Goal: Information Seeking & Learning: Learn about a topic

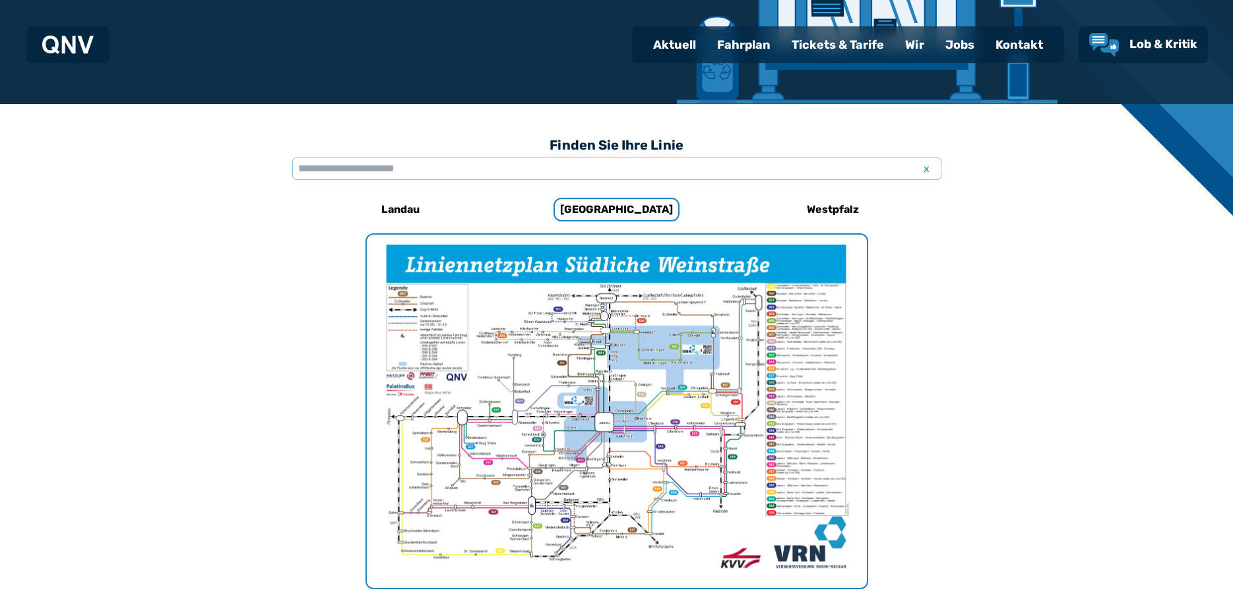
scroll to position [204, 0]
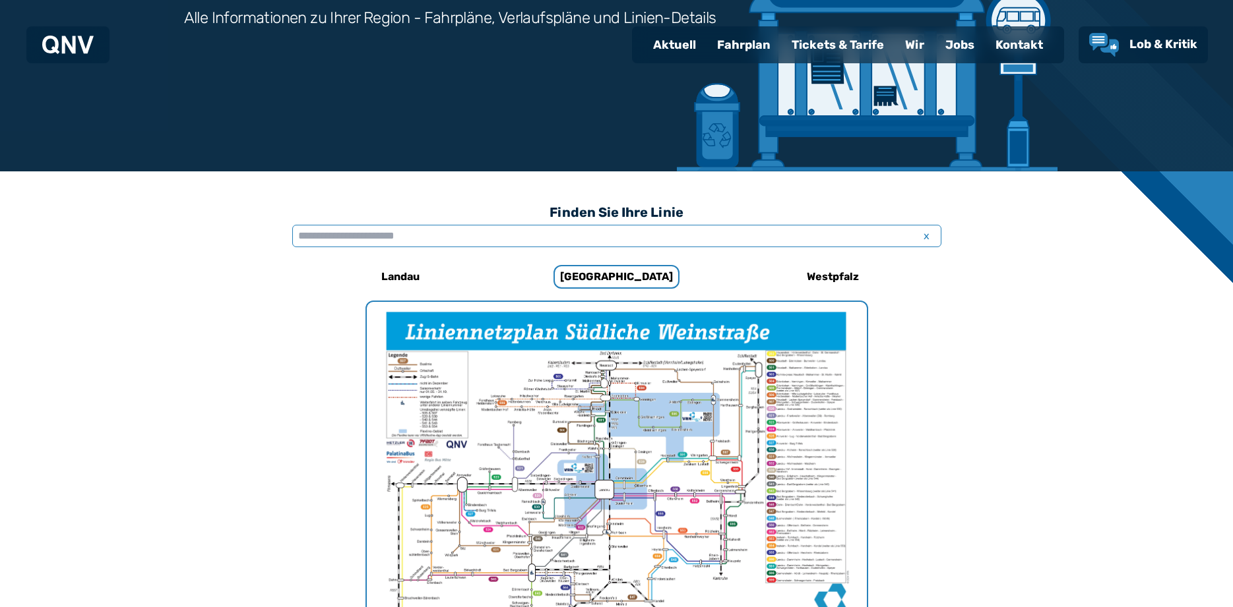
click at [433, 233] on input "text" at bounding box center [616, 236] width 649 height 22
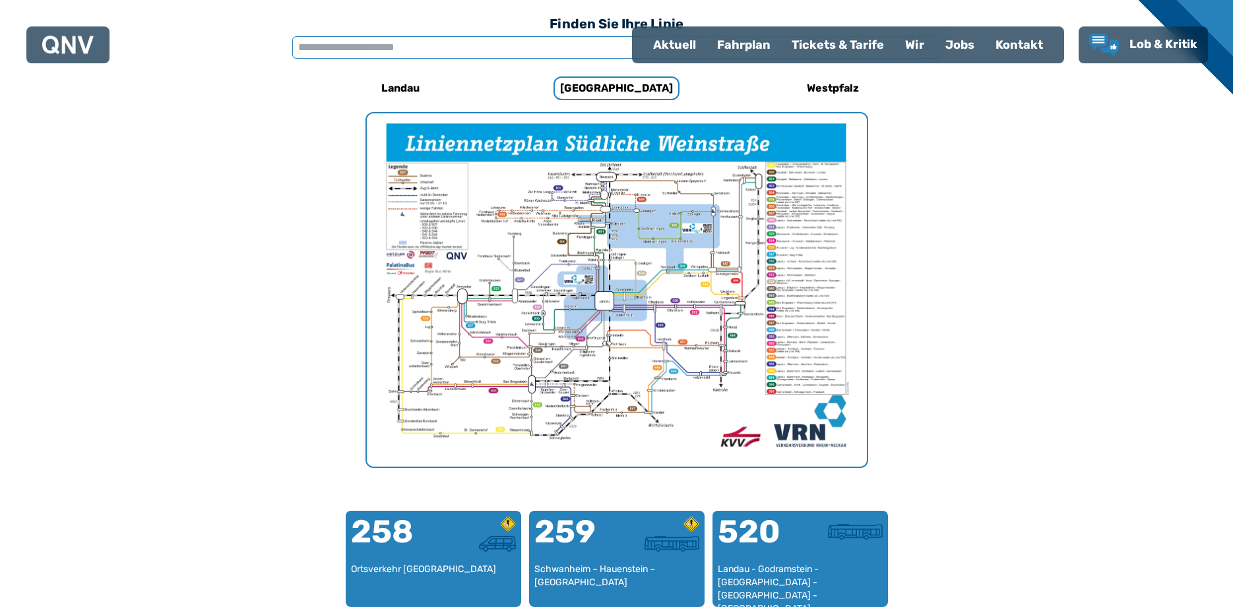
scroll to position [406, 0]
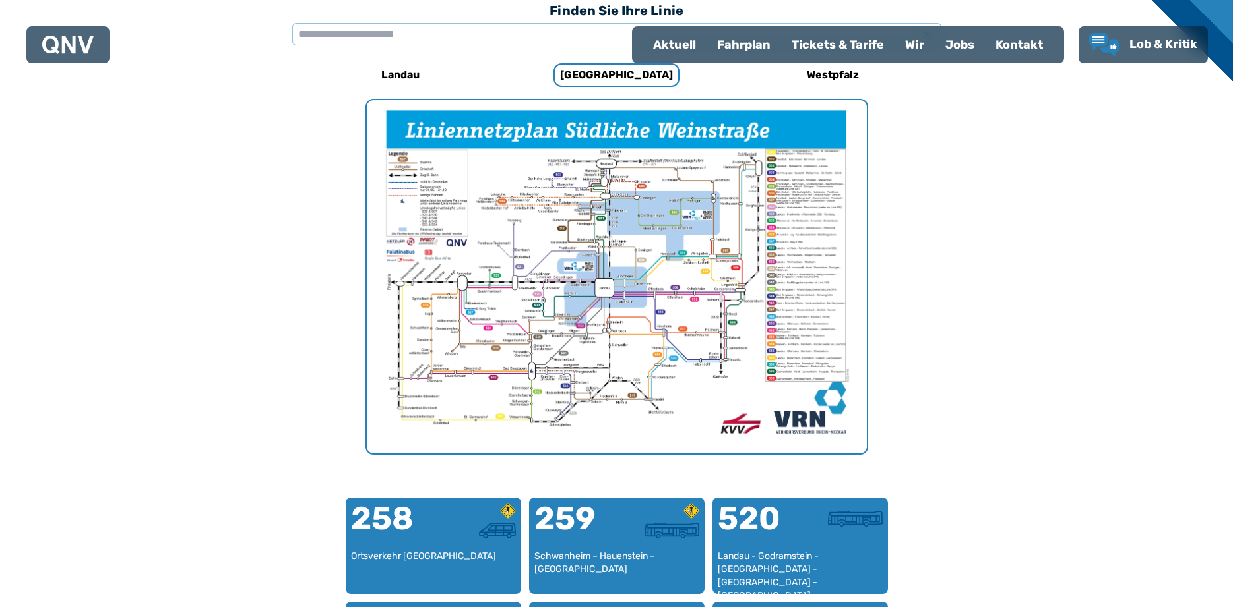
click at [729, 261] on img "1 von 1" at bounding box center [617, 276] width 500 height 353
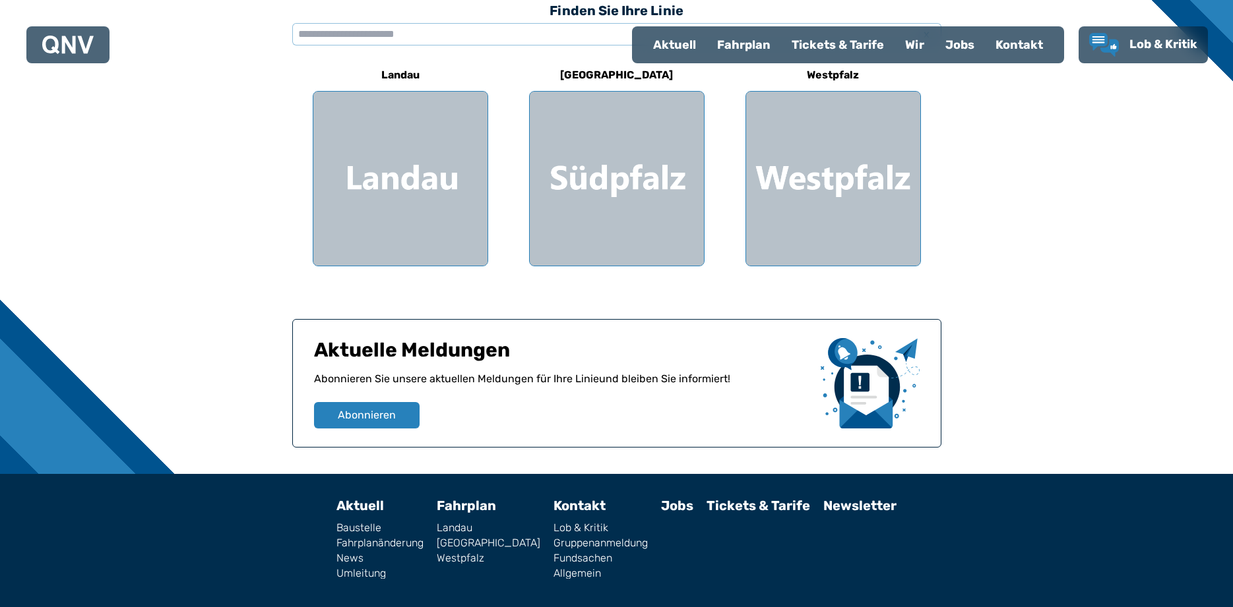
scroll to position [269, 0]
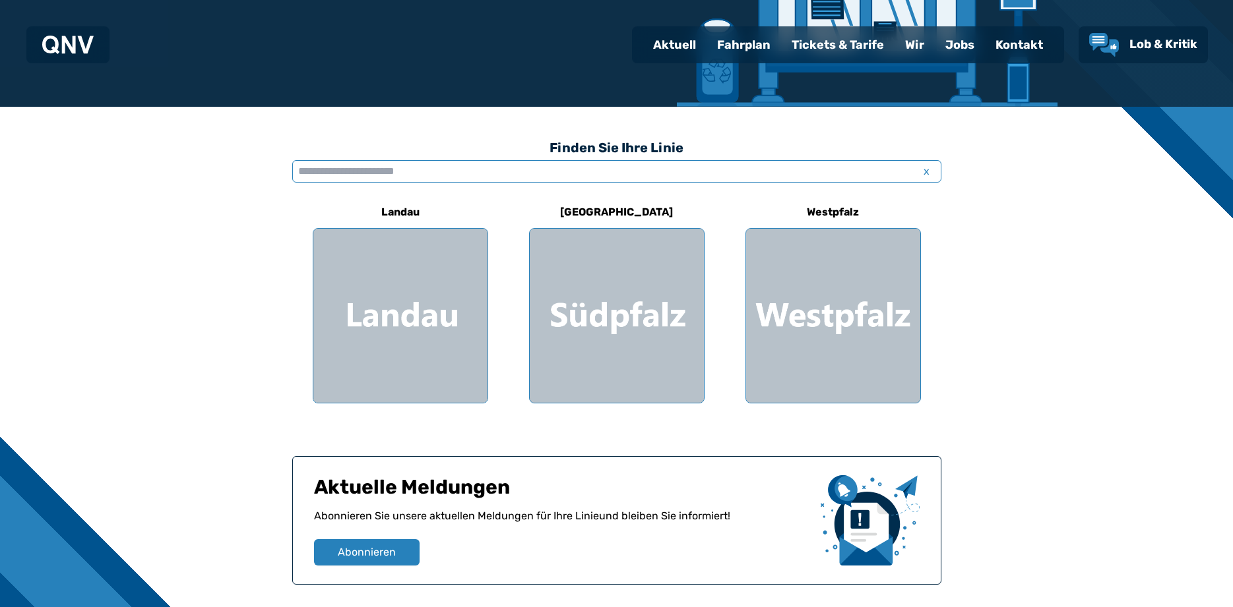
click at [453, 172] on input "text" at bounding box center [616, 171] width 649 height 22
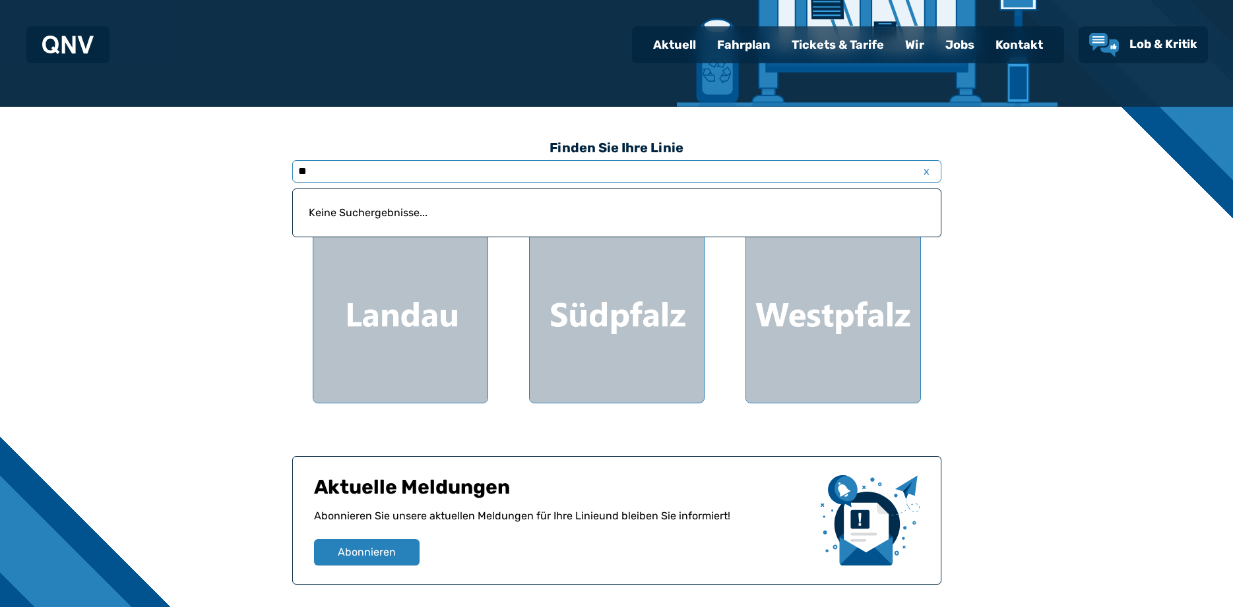
type input "*"
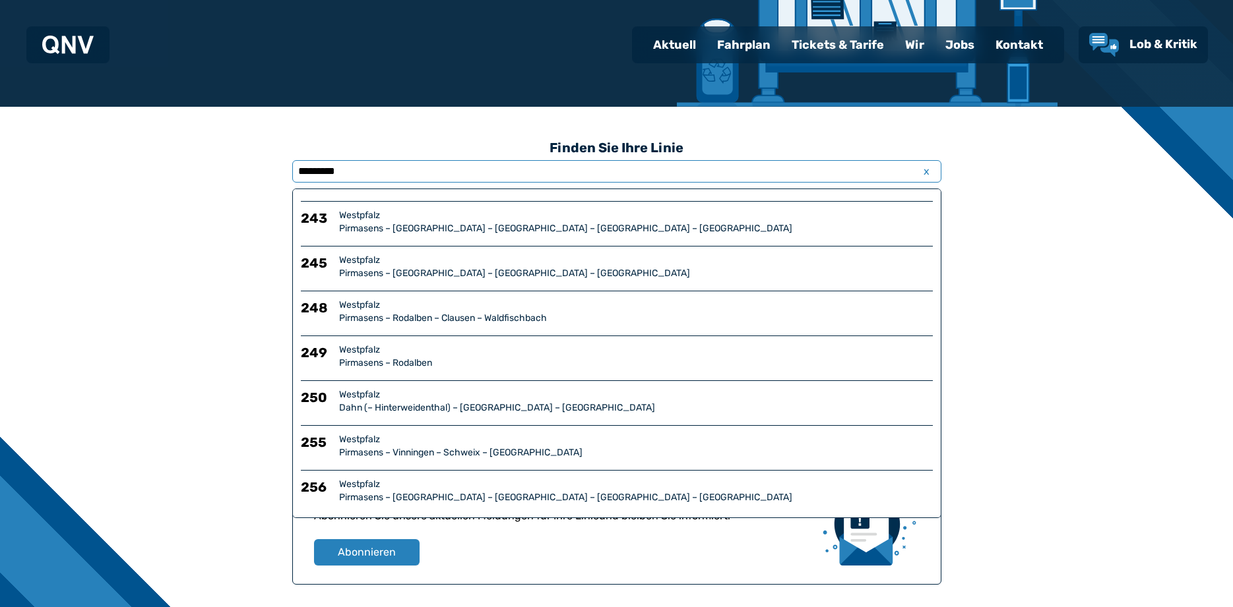
scroll to position [0, 0]
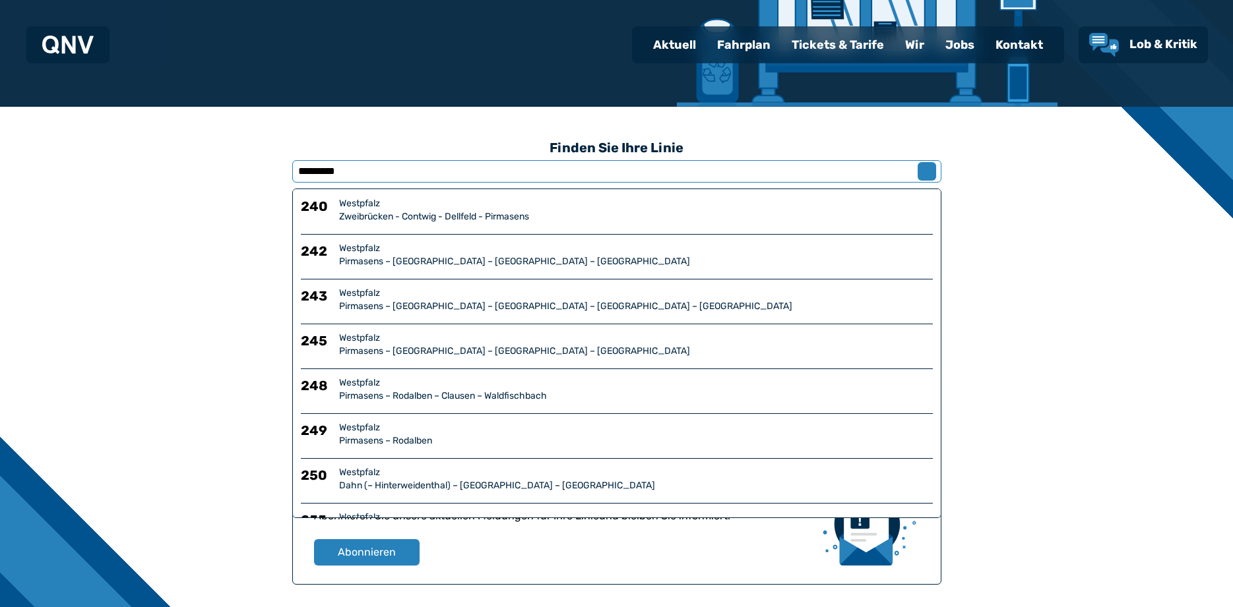
type input "*********"
click at [927, 171] on span "x" at bounding box center [926, 172] width 18 height 16
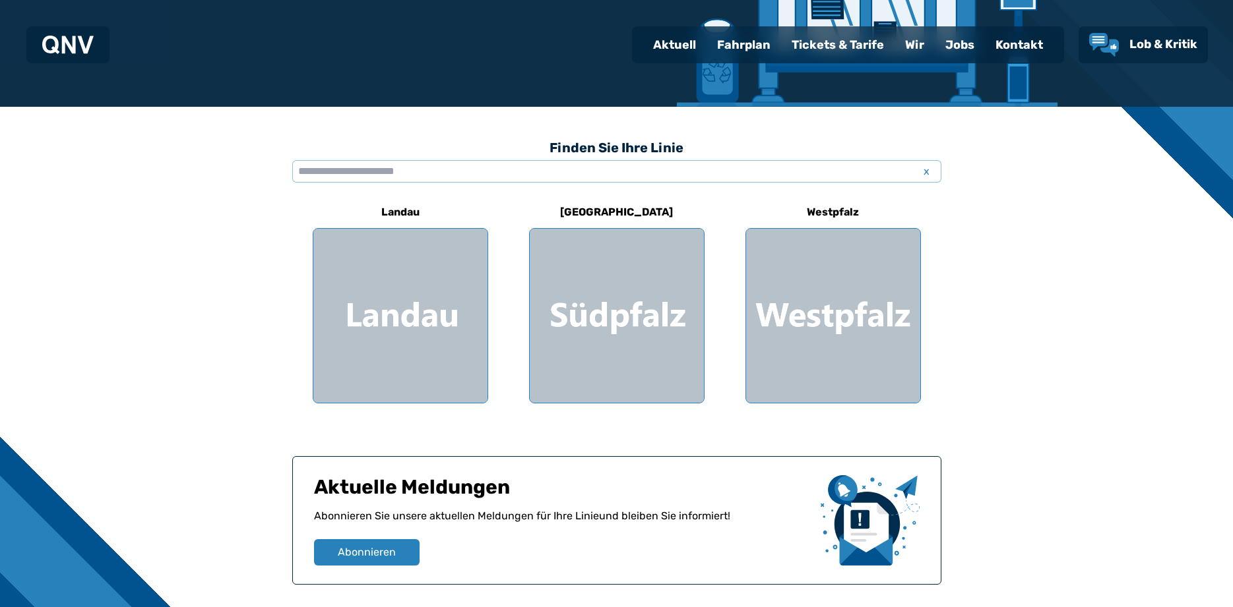
click at [675, 44] on div "Aktuell" at bounding box center [674, 45] width 64 height 34
select select "*"
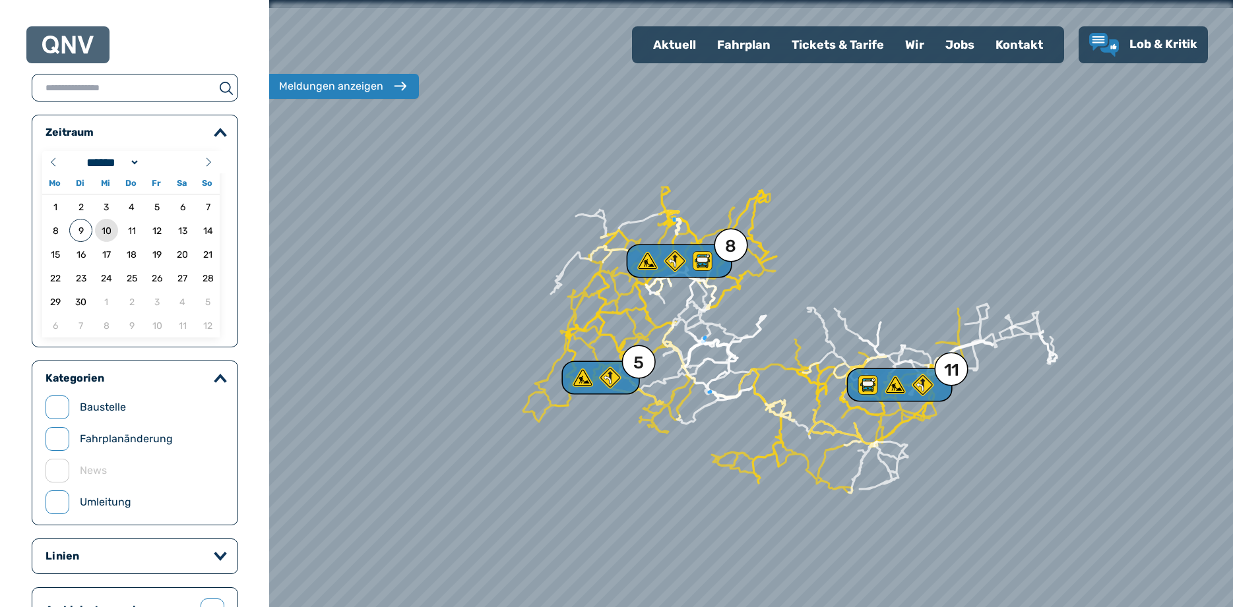
click at [104, 231] on span "10" at bounding box center [106, 230] width 23 height 23
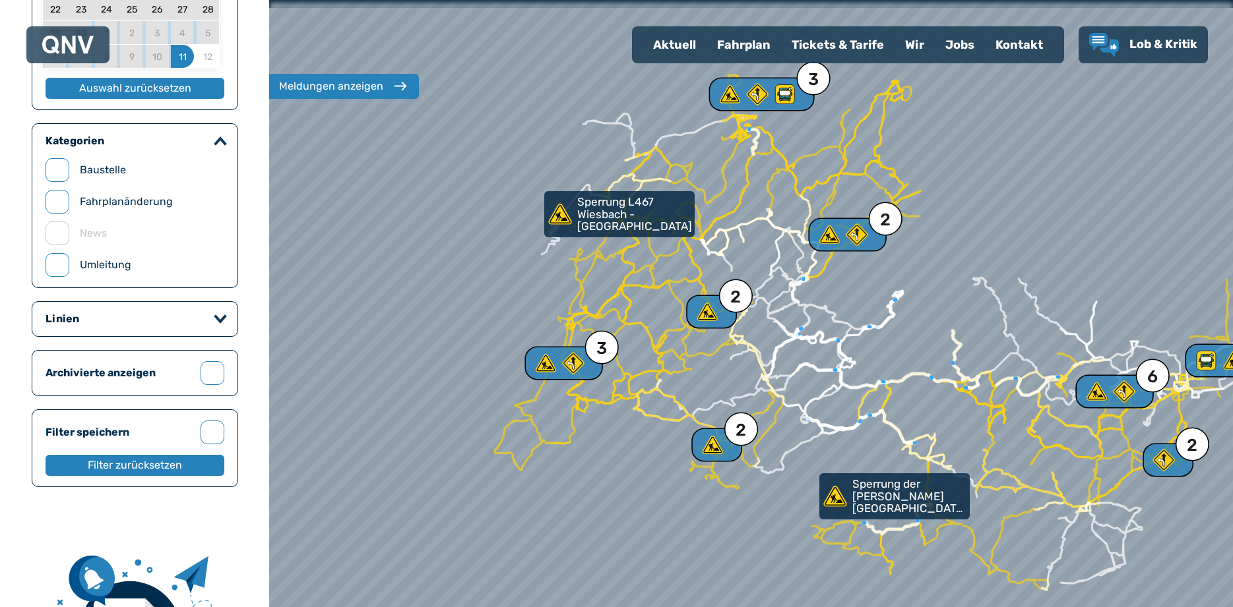
scroll to position [67, 0]
